Goal: Ask a question: Seek information or help from site administrators or community

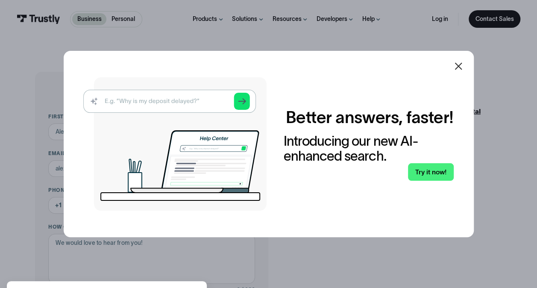
drag, startPoint x: 438, startPoint y: 173, endPoint x: 219, endPoint y: 150, distance: 220.3
click at [438, 173] on link "Try it now!" at bounding box center [430, 172] width 45 height 18
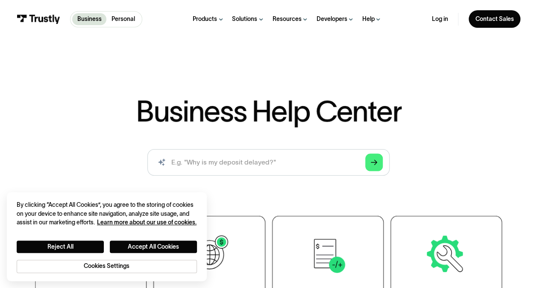
scroll to position [30, 0]
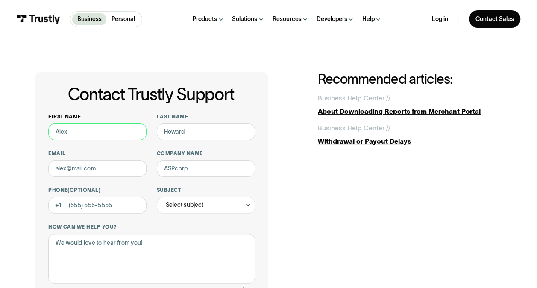
click at [102, 132] on input "First name" at bounding box center [97, 131] width 98 height 17
click at [82, 131] on input "First name" at bounding box center [97, 131] width 98 height 17
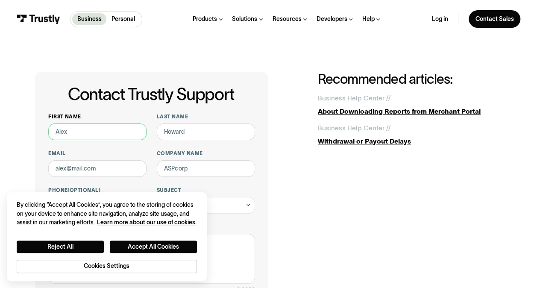
click at [83, 133] on input "First name" at bounding box center [97, 131] width 98 height 17
type input "Hazel"
click at [326, 232] on div "Contact Trustly Support First name Hazel Last name Email Company name Phone (Op…" at bounding box center [268, 263] width 467 height 383
drag, startPoint x: 175, startPoint y: 134, endPoint x: 185, endPoint y: 132, distance: 9.6
click at [175, 134] on input "Last name" at bounding box center [206, 131] width 98 height 17
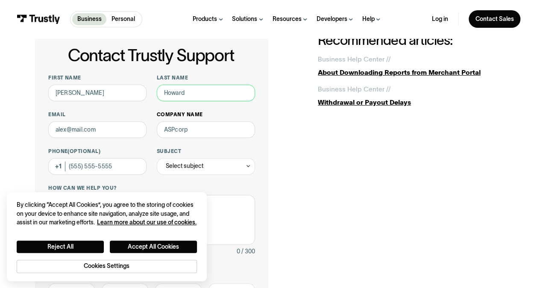
scroll to position [40, 0]
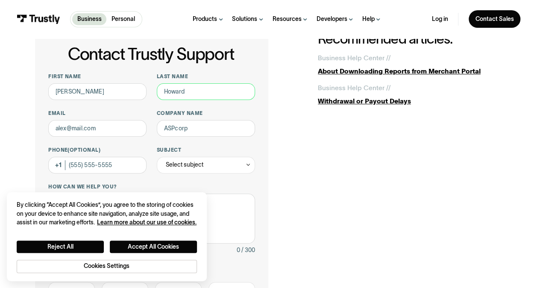
drag, startPoint x: 200, startPoint y: 92, endPoint x: 169, endPoint y: 103, distance: 33.5
click at [200, 92] on input "Last name" at bounding box center [206, 91] width 98 height 17
drag, startPoint x: 145, startPoint y: 105, endPoint x: 166, endPoint y: 99, distance: 21.4
click at [145, 105] on div "First name Hazel Last name LAm Email Company name Phone (Optional) Subject Sele…" at bounding box center [151, 221] width 207 height 297
click at [188, 93] on input "LAm" at bounding box center [206, 91] width 98 height 17
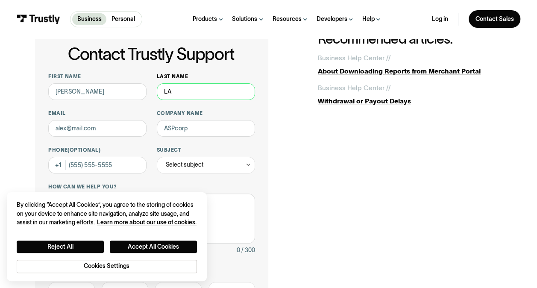
type input "L"
type input "Lam"
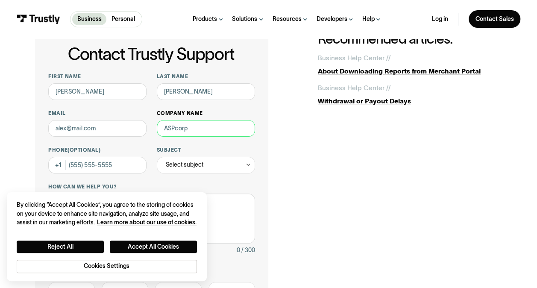
click at [167, 134] on input "Company name" at bounding box center [206, 128] width 98 height 17
type input "Ballys Interactive"
type input "(647) 879-1589"
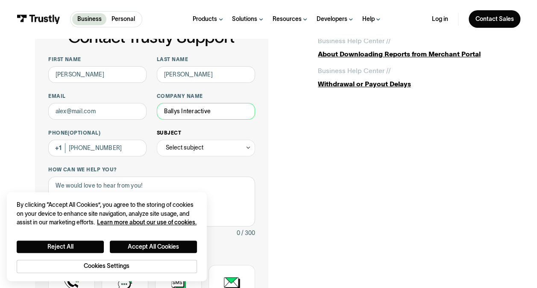
scroll to position [68, 0]
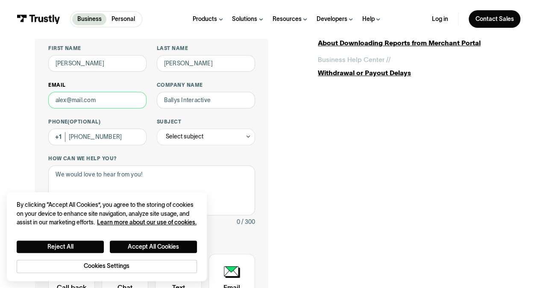
click at [114, 101] on input "Email" at bounding box center [97, 100] width 98 height 17
click at [3, 112] on div "Contact Trustly Support First name Hazel Last name Lam Email Company name Bally…" at bounding box center [268, 195] width 537 height 450
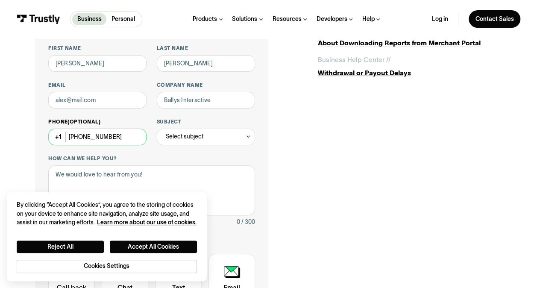
drag, startPoint x: 120, startPoint y: 137, endPoint x: 52, endPoint y: 132, distance: 68.5
click at [53, 133] on input "(647) 879-1589" at bounding box center [97, 137] width 98 height 17
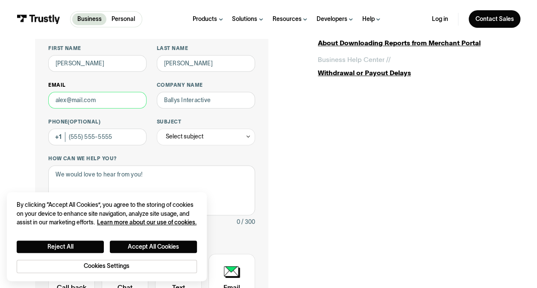
click at [106, 97] on input "Email" at bounding box center [97, 100] width 98 height 17
type input "hazel.lam@ballys.com"
type input "(647) 879-1589"
click at [264, 145] on div "Contact Trustly Support First name Hazel Last name Lam Email hazel.lam@ballys.c…" at bounding box center [152, 194] width 234 height 383
click at [124, 147] on div "First name Hazel Last name Lam Email hazel.lam@ballys.com Company name Ballys I…" at bounding box center [151, 193] width 207 height 297
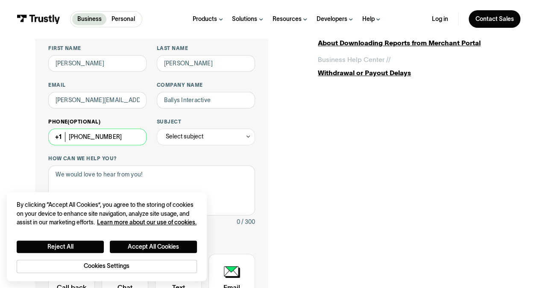
drag, startPoint x: 128, startPoint y: 134, endPoint x: 59, endPoint y: 135, distance: 68.8
click at [59, 135] on div "Phone (Optional) (647) 879-1589" at bounding box center [97, 131] width 98 height 26
click at [202, 138] on div "Select subject" at bounding box center [185, 137] width 38 height 10
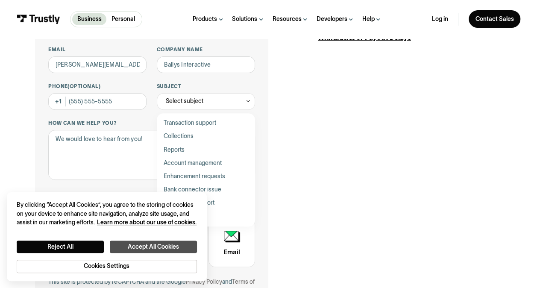
scroll to position [105, 0]
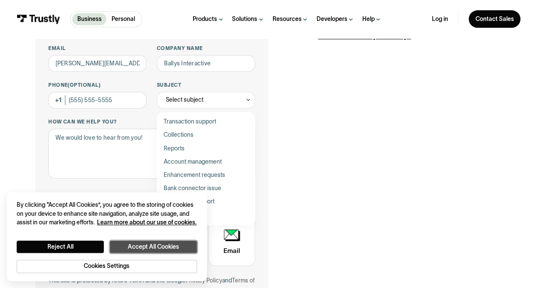
click at [129, 248] on button "Accept All Cookies" at bounding box center [153, 246] width 87 height 12
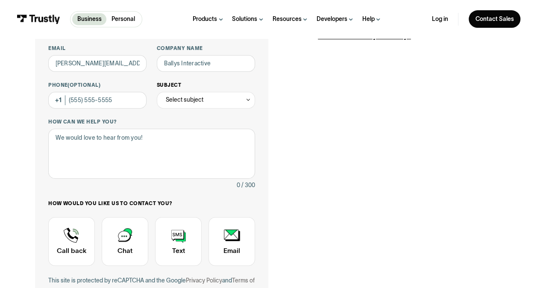
click at [191, 100] on div "Select subject" at bounding box center [185, 100] width 38 height 10
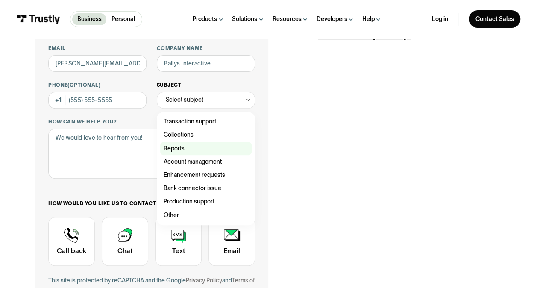
click at [204, 146] on div "Contact Trustly Support" at bounding box center [206, 148] width 92 height 13
type input "*******"
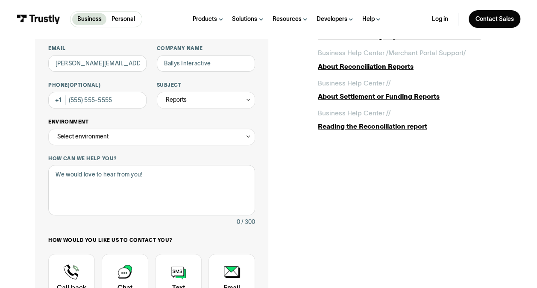
click at [123, 142] on div "Select environment" at bounding box center [151, 137] width 207 height 17
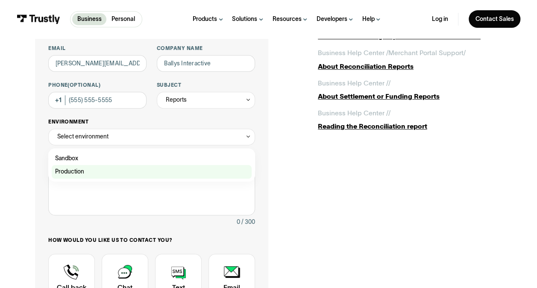
click at [116, 173] on div "Contact Trustly Support" at bounding box center [152, 171] width 200 height 13
type input "**********"
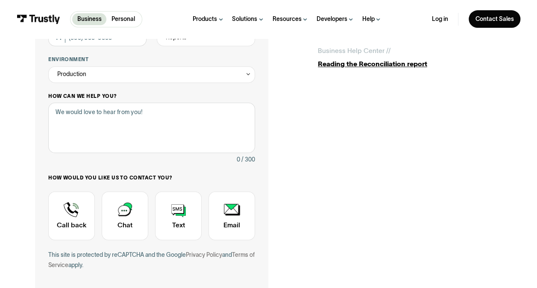
scroll to position [173, 0]
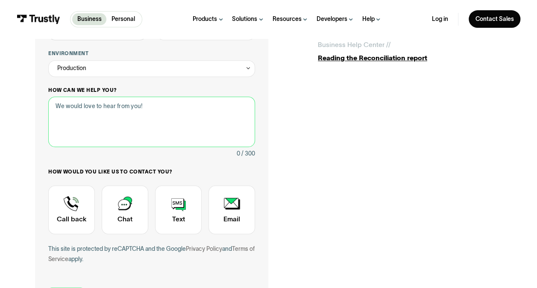
click at [124, 111] on textarea "How can we help you?" at bounding box center [151, 122] width 207 height 50
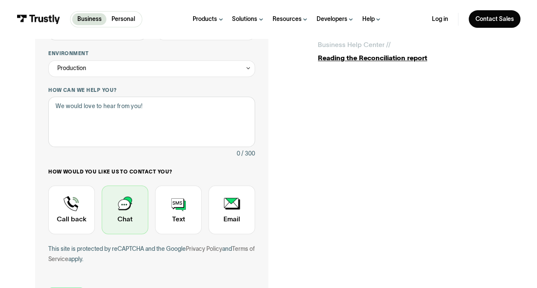
click at [123, 216] on div "Contact Trustly Support" at bounding box center [125, 209] width 47 height 49
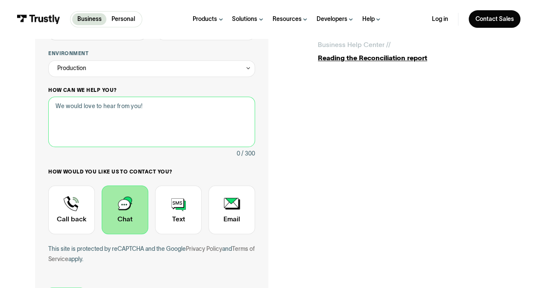
click at [147, 124] on textarea "How can we help you?" at bounding box center [151, 122] width 207 height 50
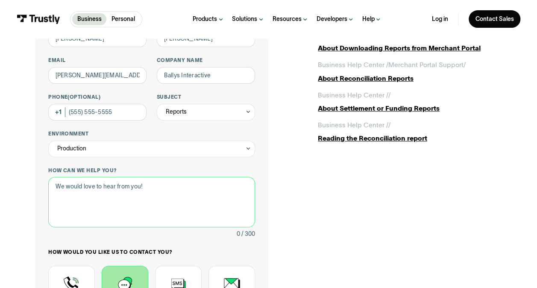
scroll to position [95, 0]
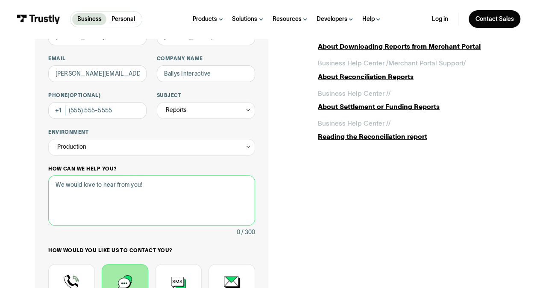
click at [123, 188] on textarea "How can we help you?" at bounding box center [151, 200] width 207 height 50
click at [135, 184] on textarea "How can we help you?" at bounding box center [151, 200] width 207 height 50
type textarea "H"
drag, startPoint x: 162, startPoint y: 200, endPoint x: 95, endPoint y: 184, distance: 69.4
click at [159, 202] on textarea "HI," at bounding box center [151, 200] width 207 height 50
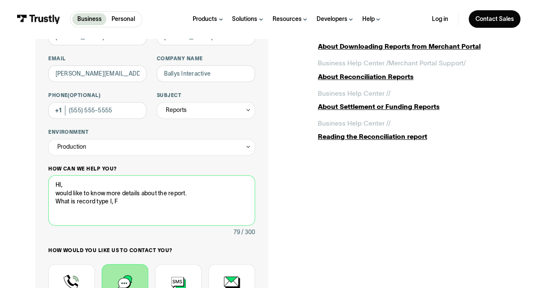
click at [138, 218] on textarea "HI, would like to know more details about the report. What is record type I, F" at bounding box center [151, 200] width 207 height 50
click at [131, 202] on textarea "HI, would like to know more details about the report. What is record type I, F" at bounding box center [151, 200] width 207 height 50
drag, startPoint x: 174, startPoint y: 203, endPoint x: 177, endPoint y: 207, distance: 4.5
click at [174, 203] on textarea "HI, would like to know more details about the report. What is record type I, F,…" at bounding box center [151, 200] width 207 height 50
paste textarea "settlement_batch_transaction_type"
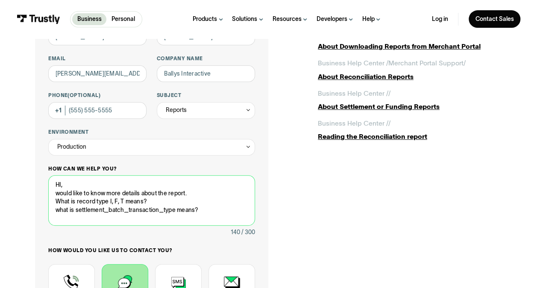
scroll to position [4, 0]
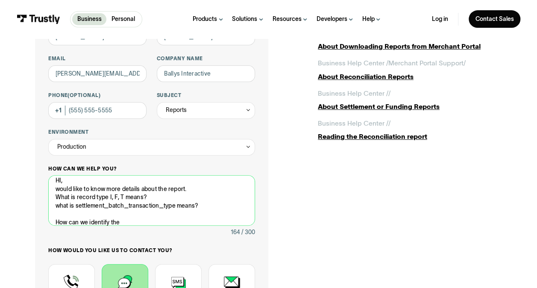
click at [203, 207] on textarea "HI, would like to know more details about the report. What is record type I, F,…" at bounding box center [151, 200] width 207 height 50
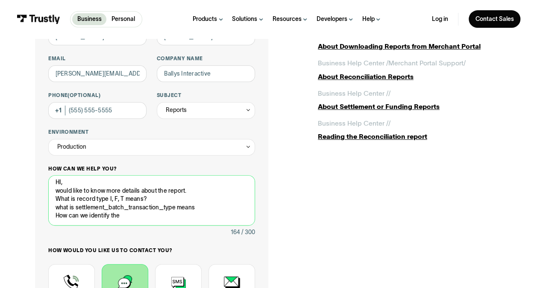
scroll to position [2, 0]
click at [141, 220] on textarea "HI, would like to know more details about the report. What is record type I, F,…" at bounding box center [151, 200] width 207 height 50
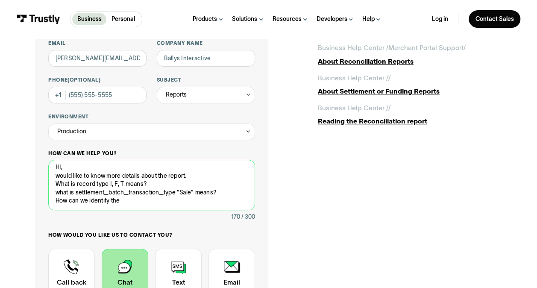
click at [227, 193] on textarea "HI, would like to know more details about the report. What is record type I, F,…" at bounding box center [151, 185] width 207 height 50
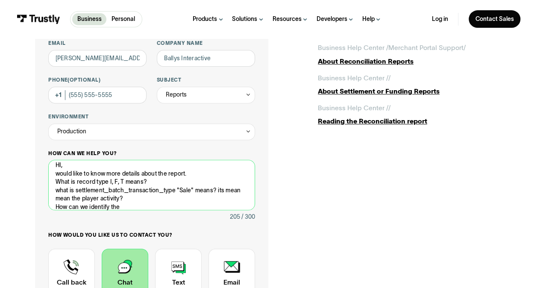
scroll to position [10, 0]
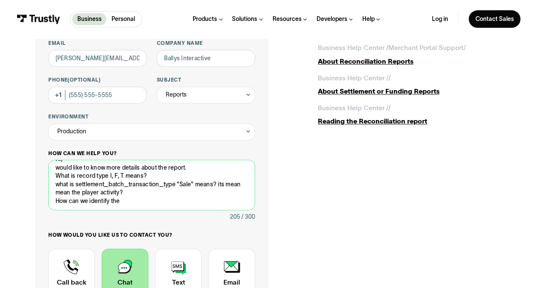
click at [132, 198] on textarea "HI, would like to know more details about the report. What is record type I, F,…" at bounding box center [151, 185] width 207 height 50
drag, startPoint x: 132, startPoint y: 200, endPoint x: 45, endPoint y: 203, distance: 86.3
click at [17, 196] on div "**********" at bounding box center [269, 171] width 504 height 486
click at [131, 201] on textarea "HI, would like to know more details about the report. What is record type I, F,…" at bounding box center [151, 185] width 207 height 50
drag, startPoint x: 129, startPoint y: 201, endPoint x: 47, endPoint y: 202, distance: 82.0
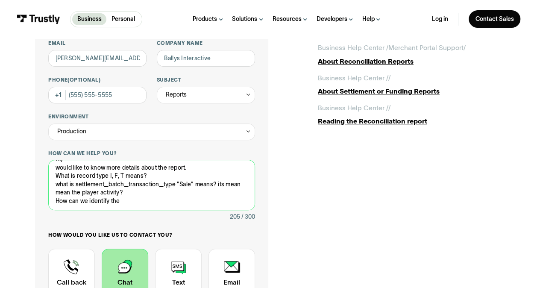
click at [47, 202] on div "**********" at bounding box center [152, 172] width 234 height 420
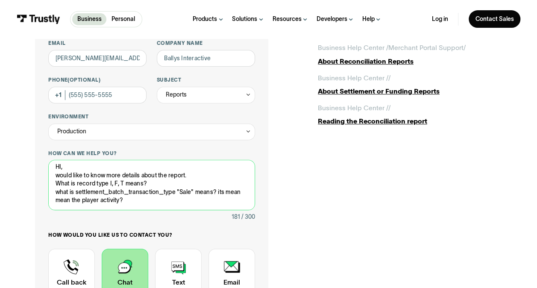
type textarea "HI, would like to know more details about the report. What is record type I, F,…"
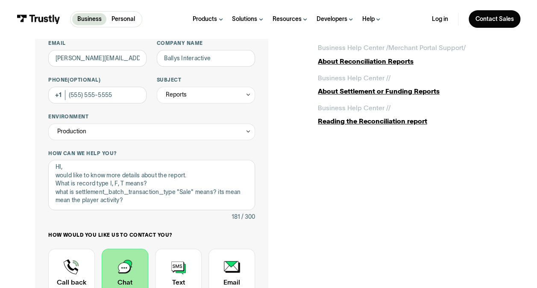
click at [327, 232] on div "**********" at bounding box center [268, 172] width 467 height 420
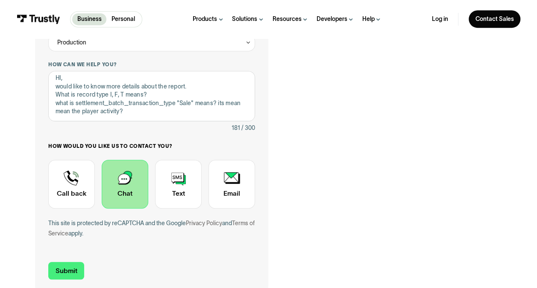
scroll to position [200, 0]
drag, startPoint x: 73, startPoint y: 271, endPoint x: 87, endPoint y: 269, distance: 14.3
click at [73, 271] on input "Submit" at bounding box center [66, 270] width 36 height 18
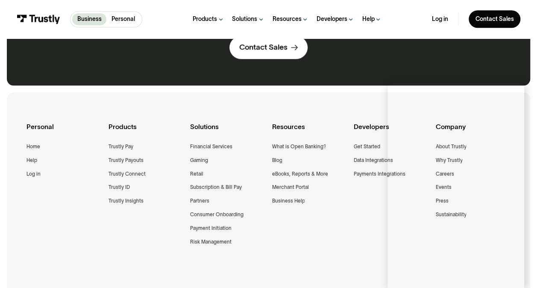
scroll to position [350, 0]
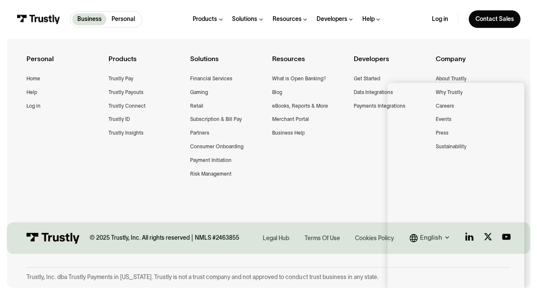
click at [175, 23] on div "Products Open Banking Payments Trustly Pay Trustly Payouts Open Banking Data Tr…" at bounding box center [287, 19] width 290 height 38
click at [305, 166] on div "Personal Home Help Log in Products Trustly Pay Trustly Payouts Trustly Connect …" at bounding box center [267, 126] width 483 height 205
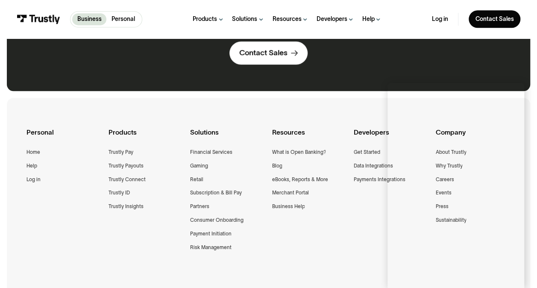
scroll to position [256, 0]
